Goal: Find contact information: Find contact information

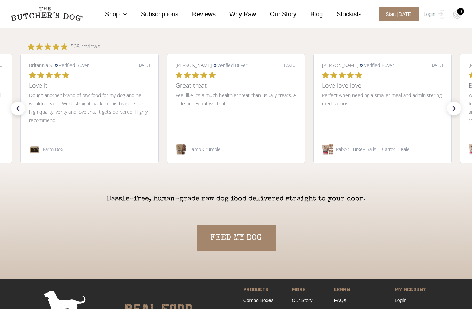
scroll to position [1412, 0]
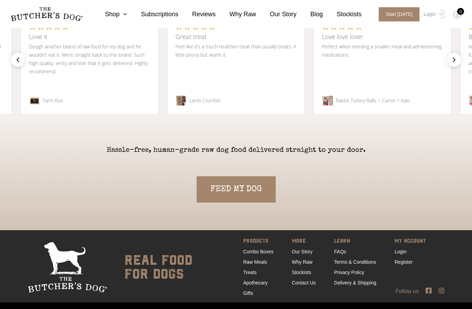
click at [310, 286] on link "Contact Us" at bounding box center [304, 283] width 24 height 6
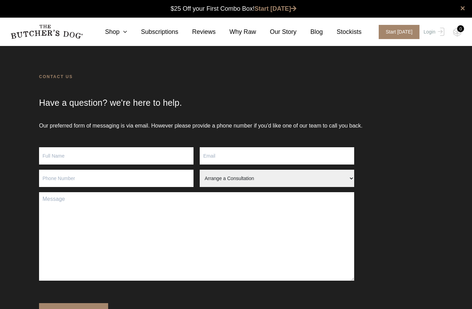
click at [287, 32] on link "Our Story" at bounding box center [276, 31] width 40 height 9
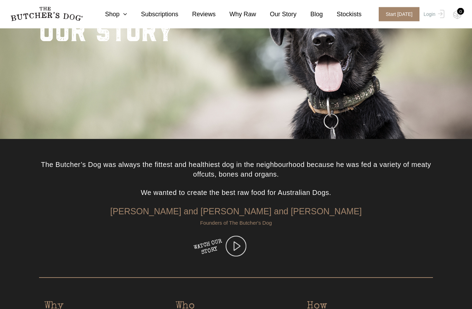
scroll to position [80, 0]
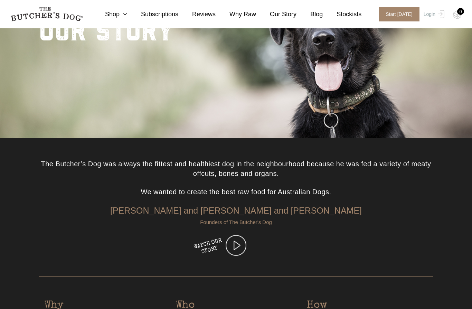
click at [236, 243] on img at bounding box center [236, 245] width 21 height 21
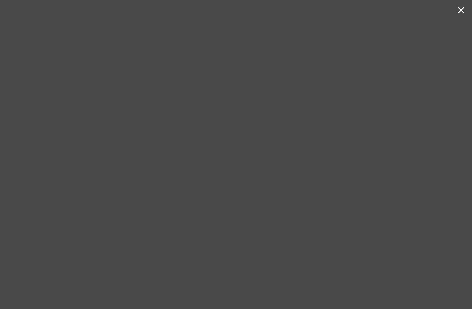
click at [461, 13] on button "×" at bounding box center [461, 10] width 8 height 14
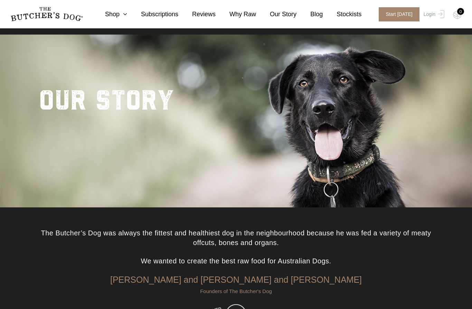
scroll to position [0, 0]
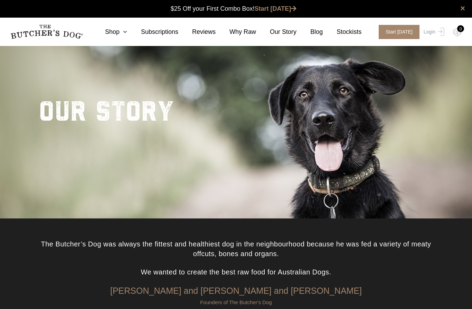
click at [164, 30] on link "Subscriptions" at bounding box center [152, 31] width 51 height 9
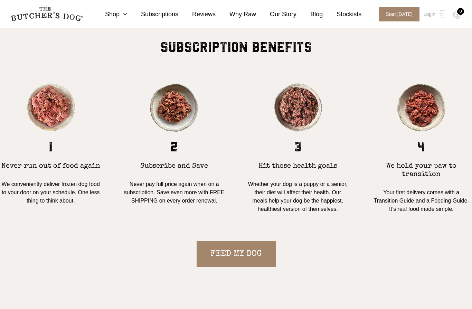
scroll to position [552, 0]
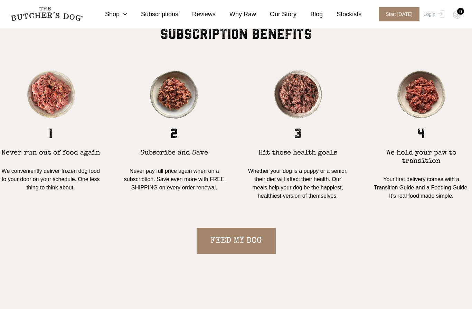
click at [261, 240] on link "FEED MY DOG" at bounding box center [236, 241] width 79 height 26
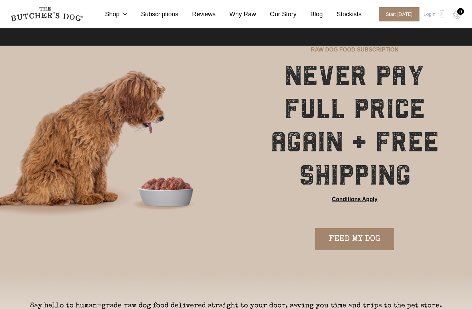
scroll to position [582, 0]
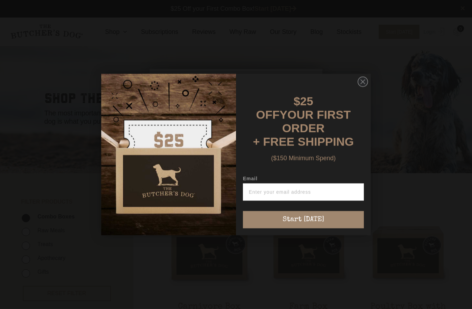
scroll to position [0, 0]
click at [360, 87] on circle "Close dialog" at bounding box center [363, 82] width 10 height 10
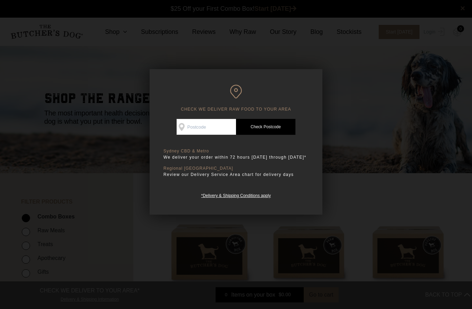
click at [351, 88] on div at bounding box center [236, 154] width 472 height 309
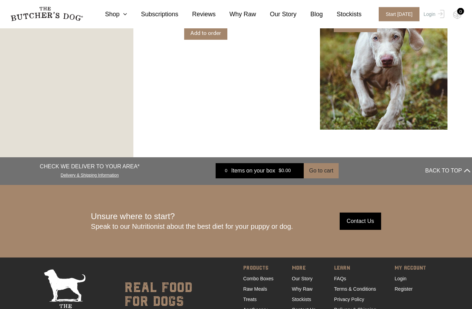
scroll to position [966, 0]
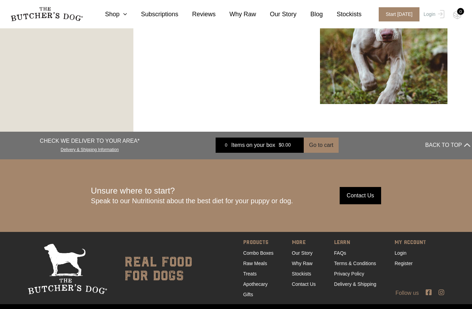
click at [305, 287] on link "Contact Us" at bounding box center [304, 284] width 24 height 6
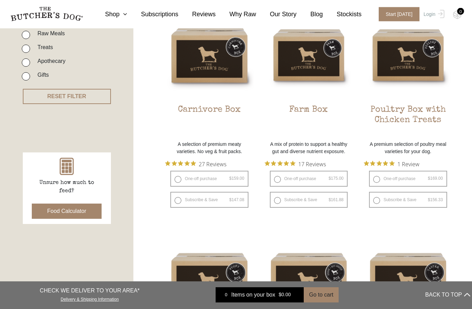
scroll to position [192, 0]
